Goal: Navigation & Orientation: Find specific page/section

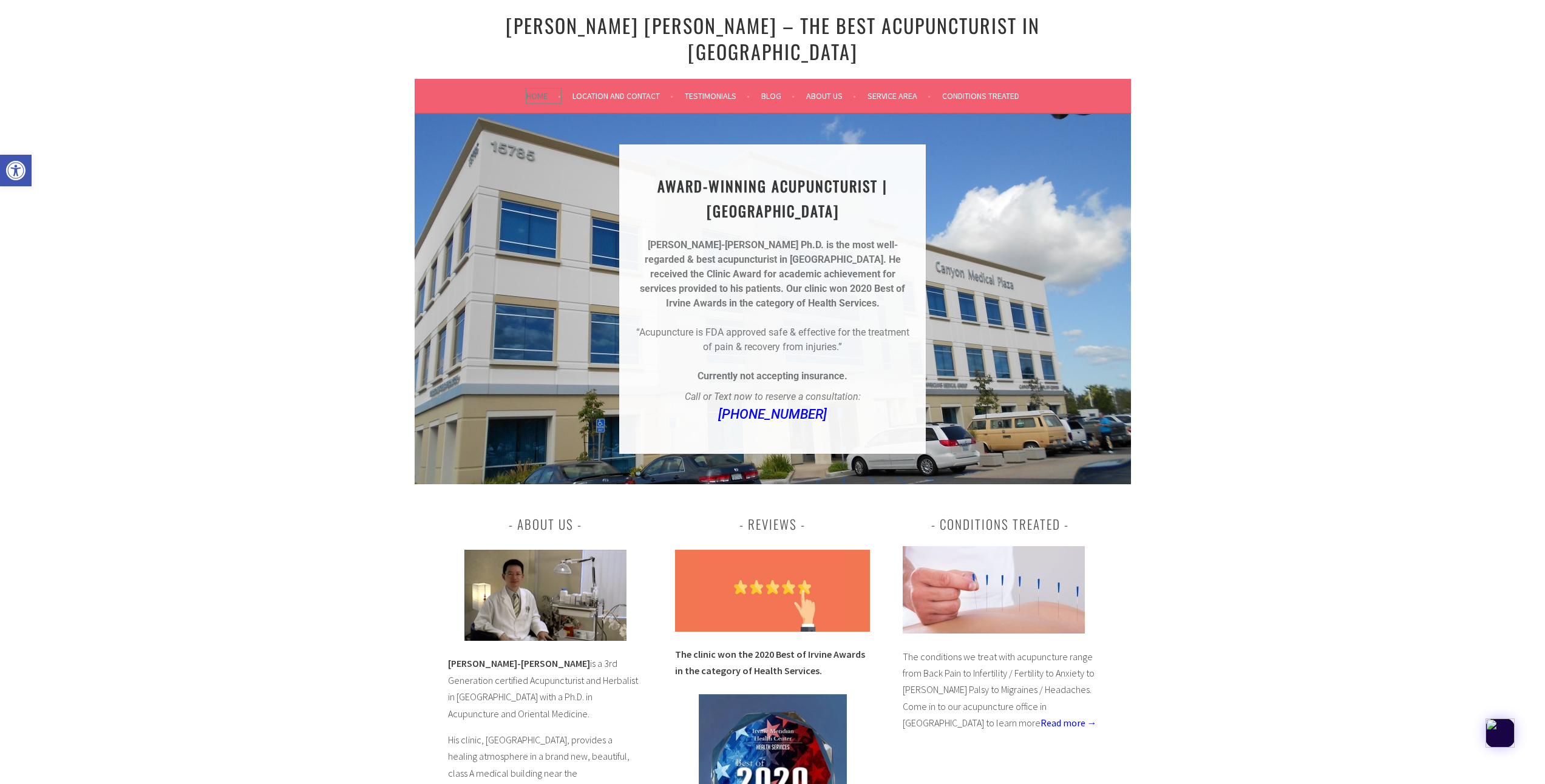
click at [543, 88] on link "Home" at bounding box center [544, 95] width 35 height 15
click at [663, 88] on link "Location and Contact" at bounding box center [623, 95] width 101 height 15
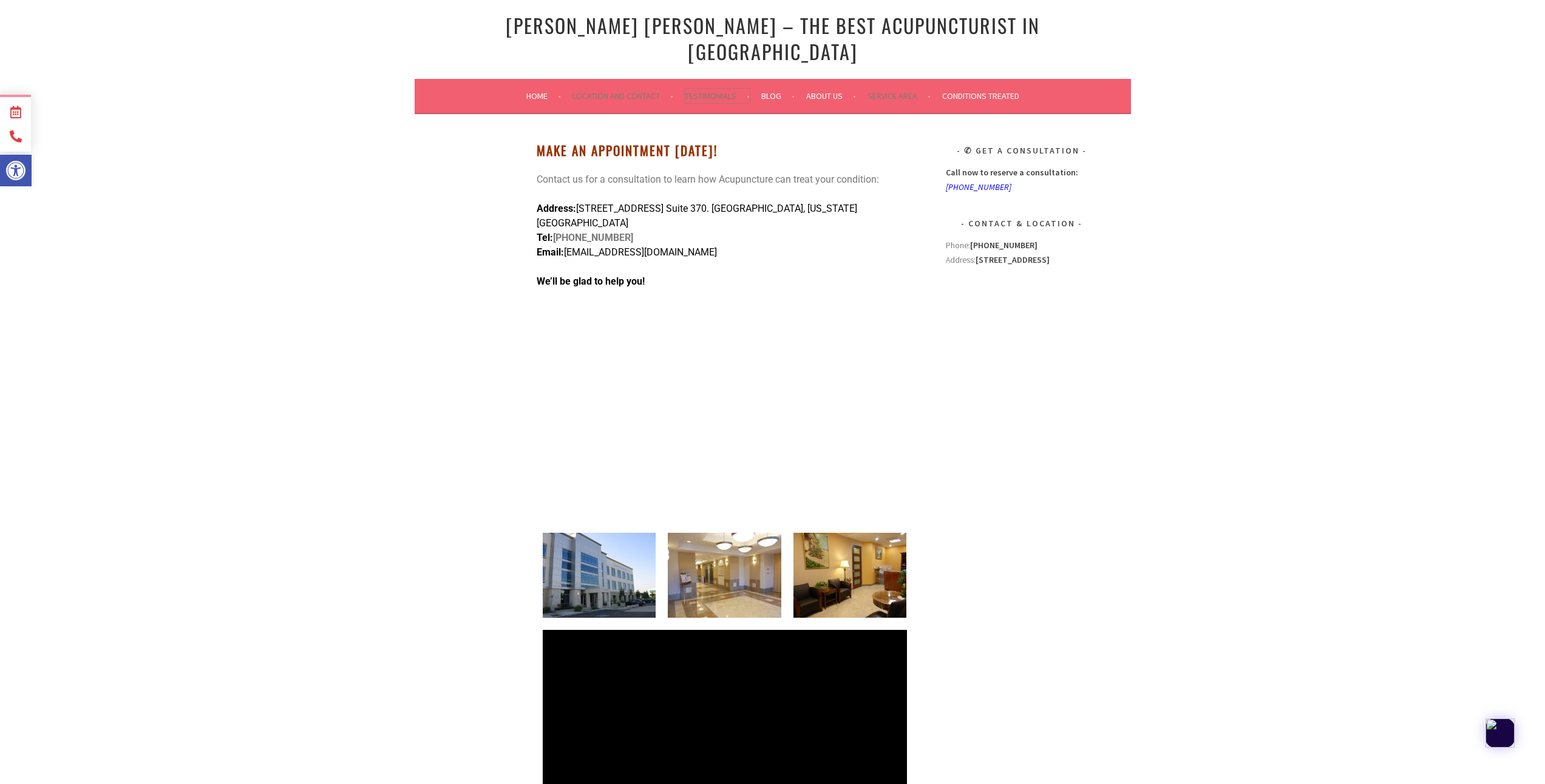
click at [747, 88] on link "Testimonials" at bounding box center [717, 95] width 65 height 15
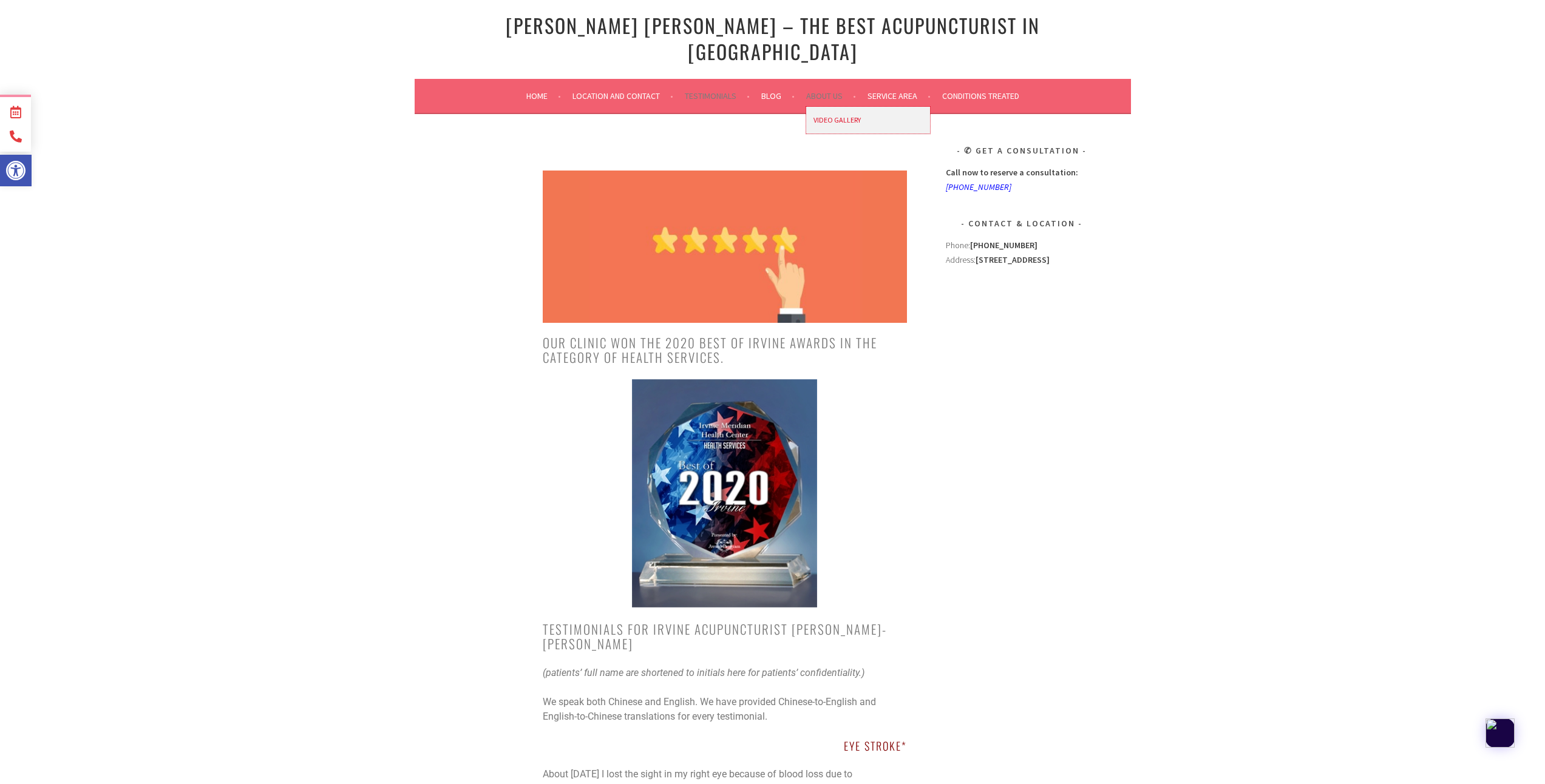
click at [827, 107] on link "Video Gallery" at bounding box center [868, 121] width 124 height 28
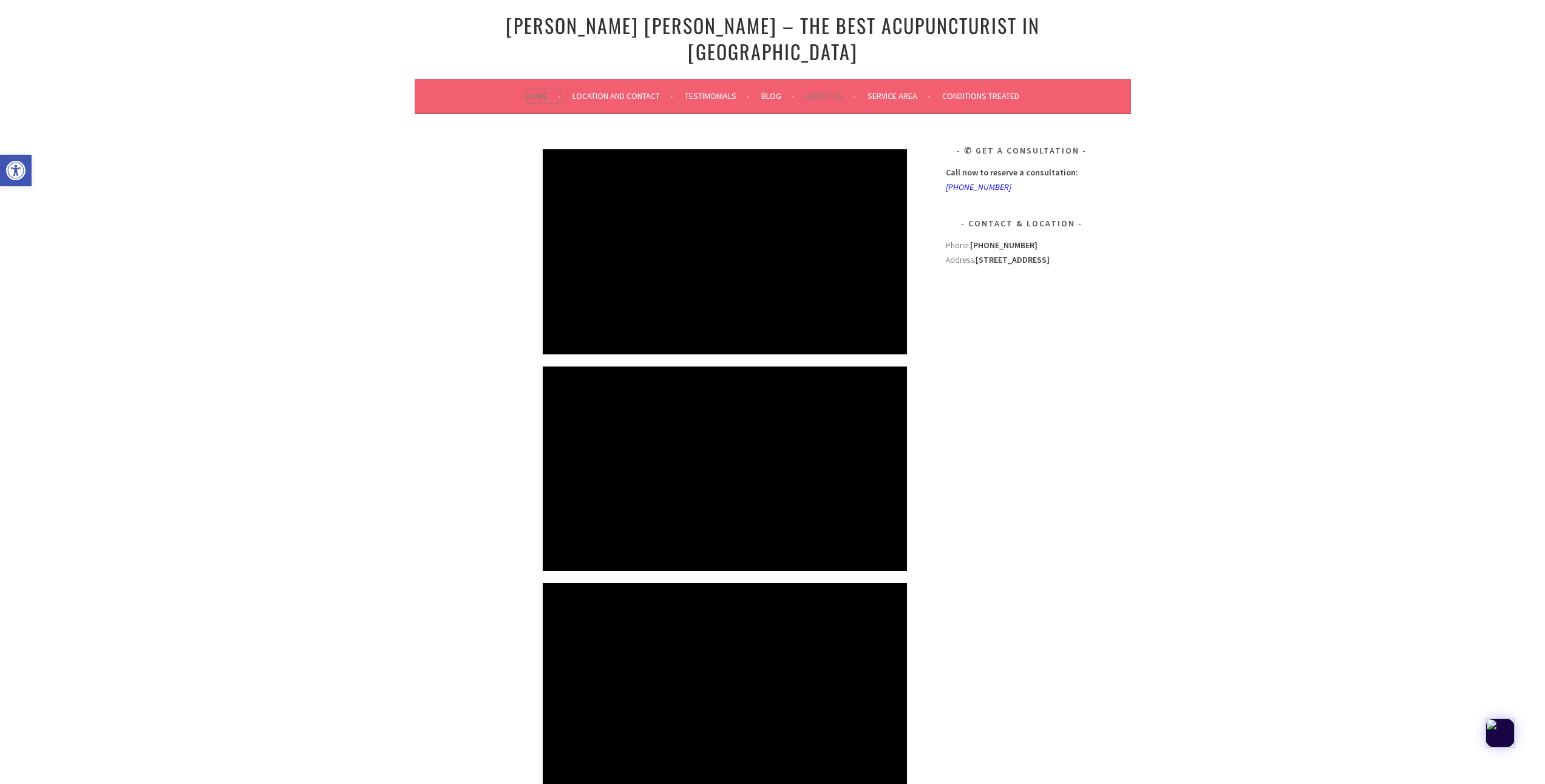
click at [540, 88] on link "Home" at bounding box center [544, 95] width 35 height 15
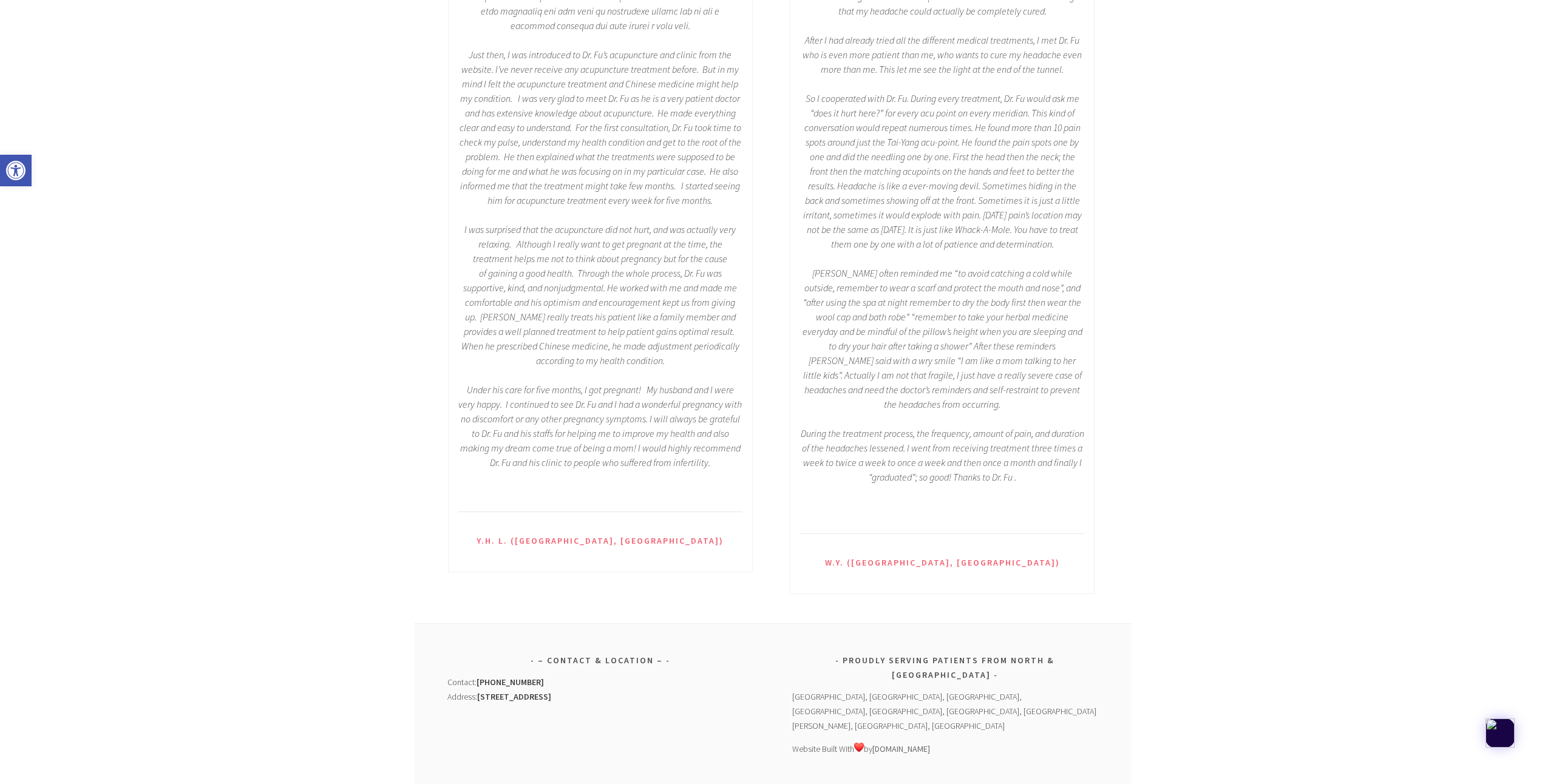
scroll to position [1484, 0]
